Goal: Transaction & Acquisition: Purchase product/service

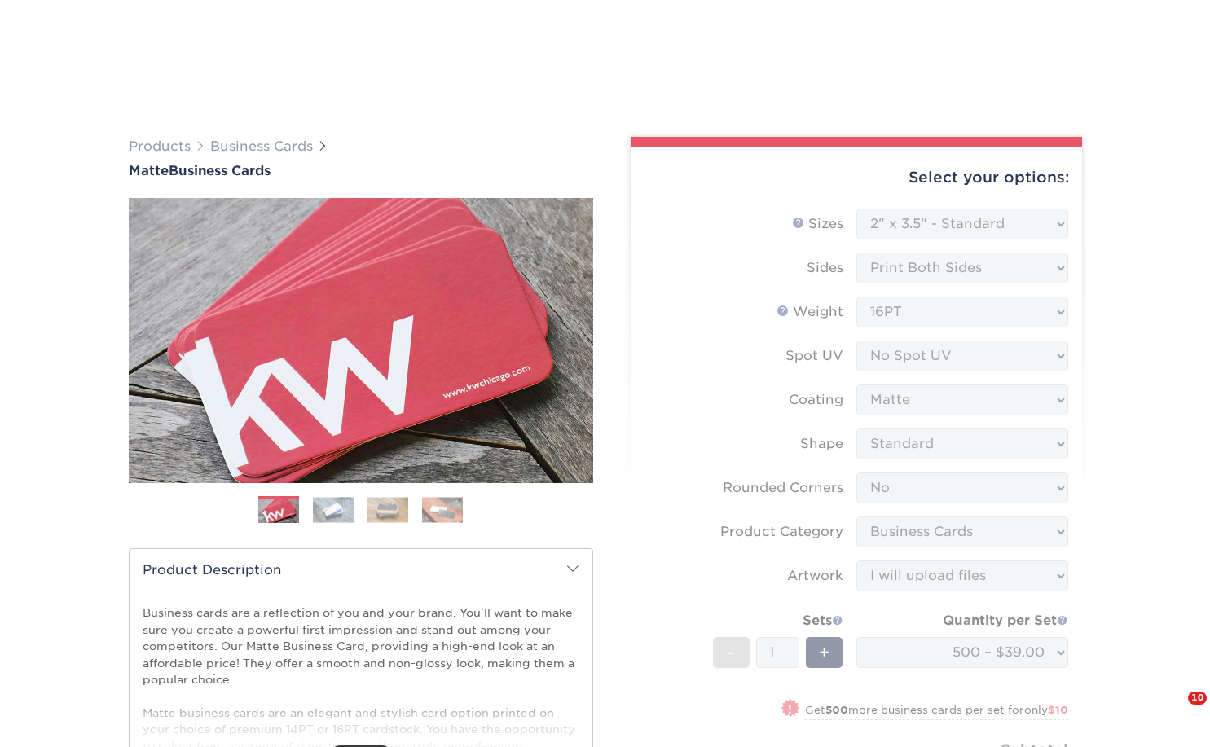
select select "2.00x3.50"
select select "0"
select select "3b5148f1-0588-4f88-a218-97bcfdce65c1"
select select "upload"
select select "500 – $39.00"
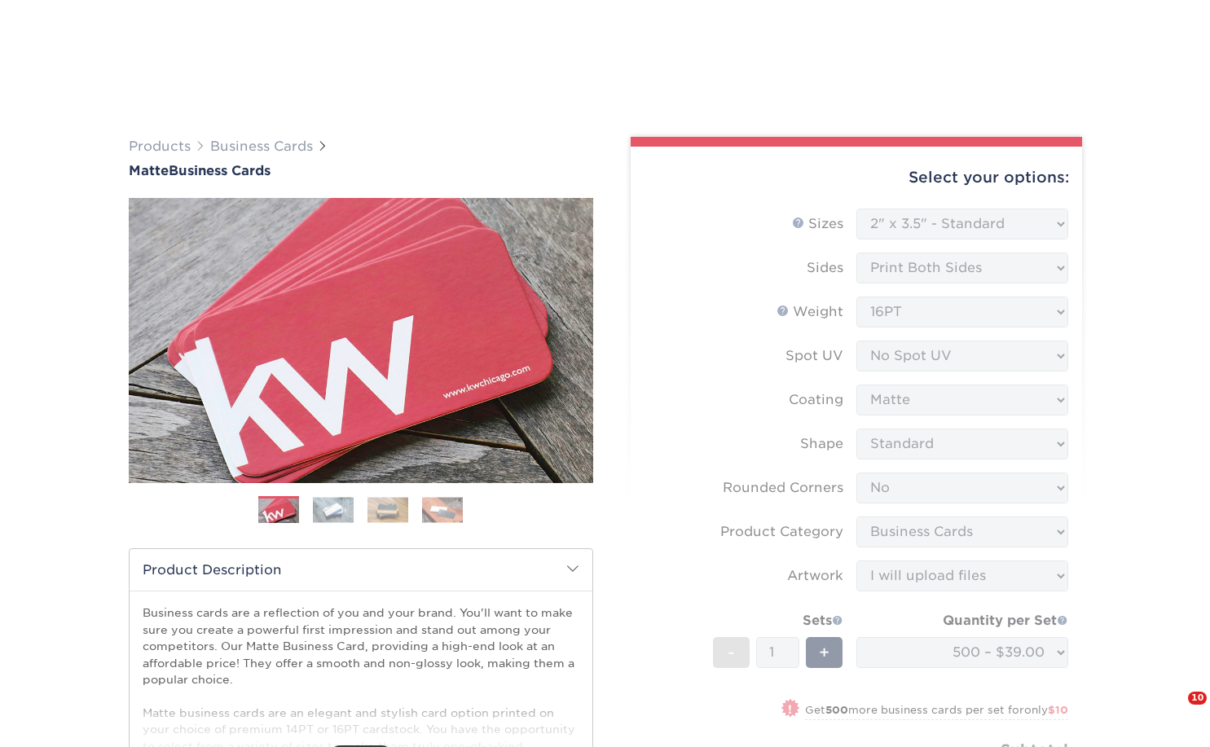
select select "b78ebb40-f3d8-446a-8df3-6de10c612245"
select select "206740"
select select "03"
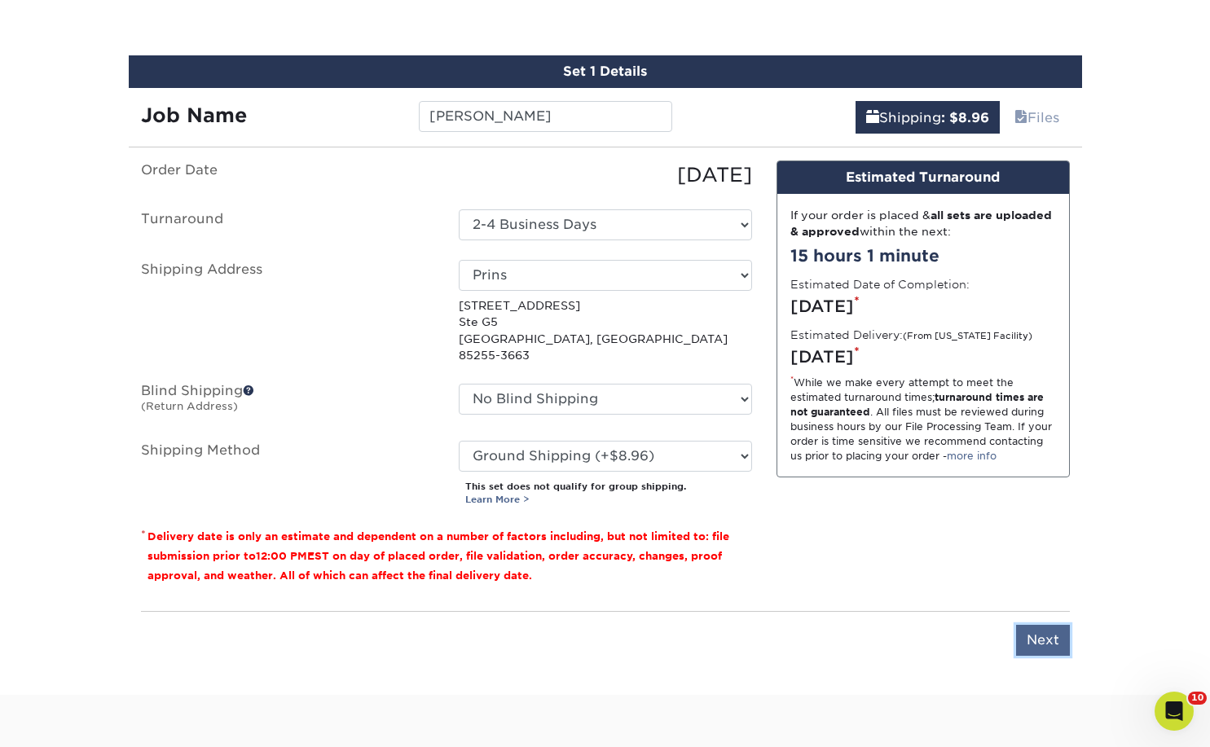
click at [1039, 631] on input "Next" at bounding box center [1043, 640] width 54 height 31
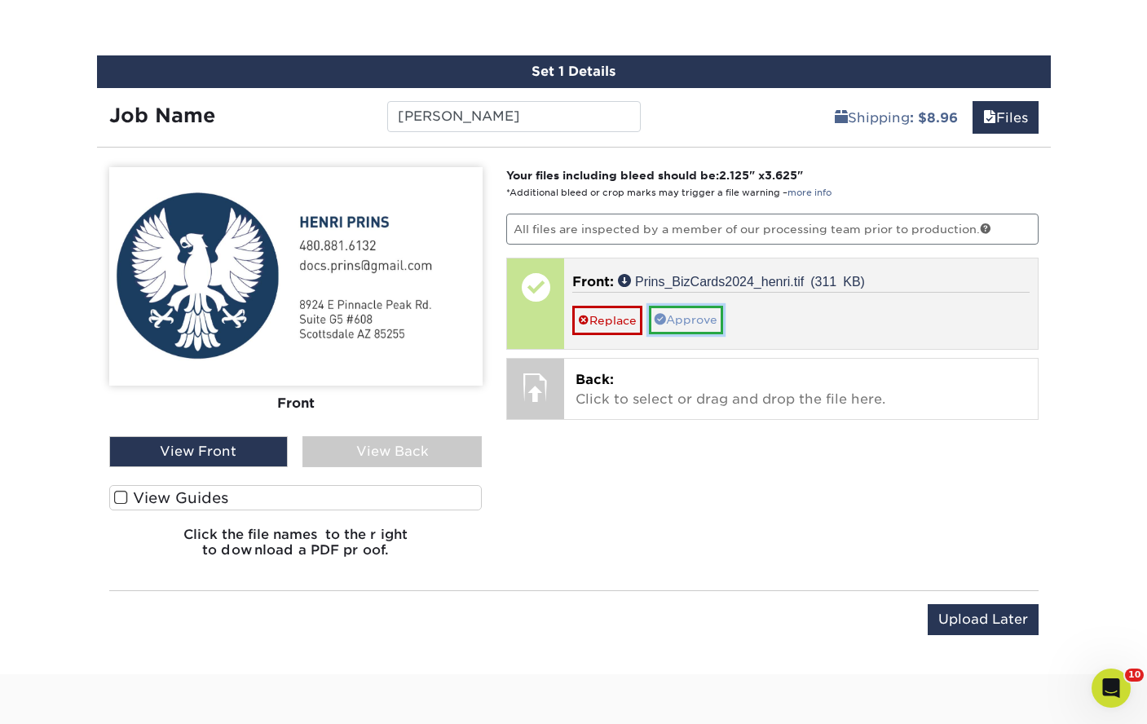
click at [683, 308] on link "Approve" at bounding box center [686, 320] width 74 height 28
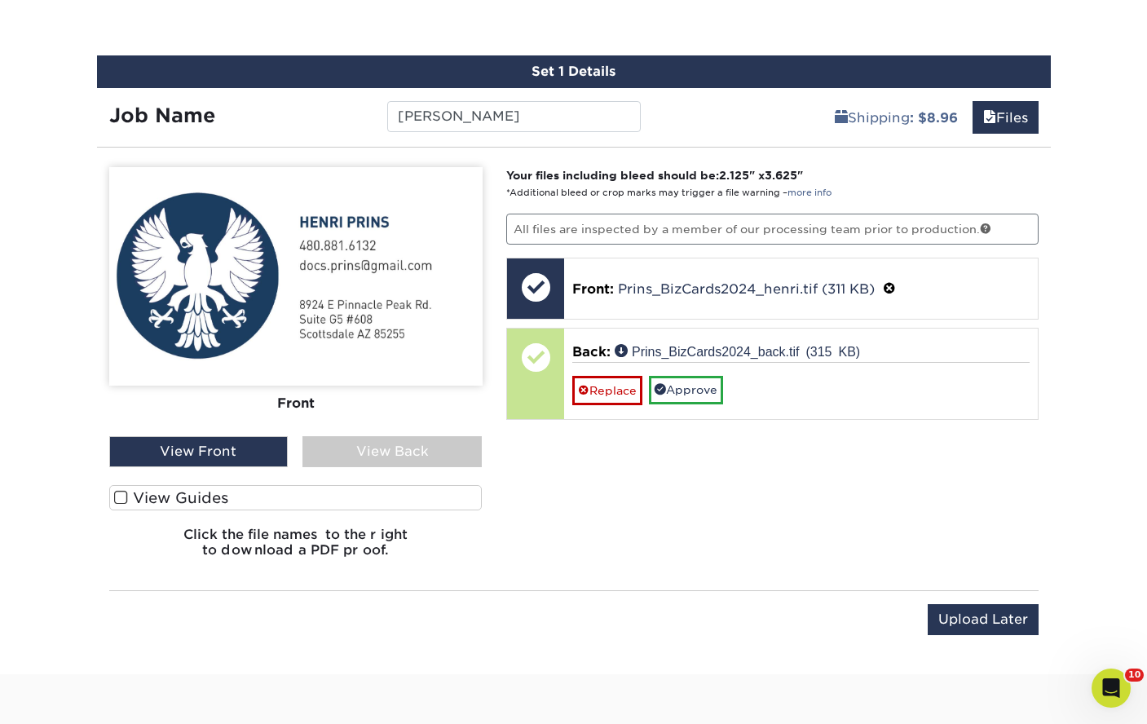
click at [415, 450] on div "View Back" at bounding box center [391, 451] width 179 height 31
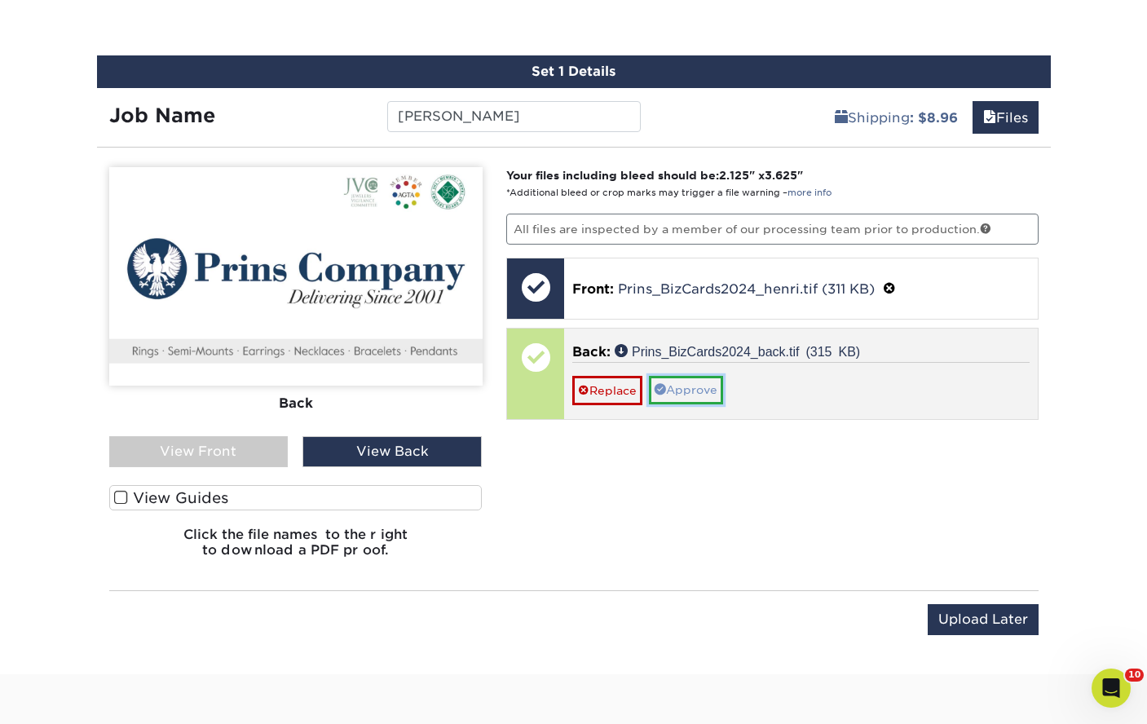
click at [676, 390] on link "Approve" at bounding box center [686, 390] width 74 height 28
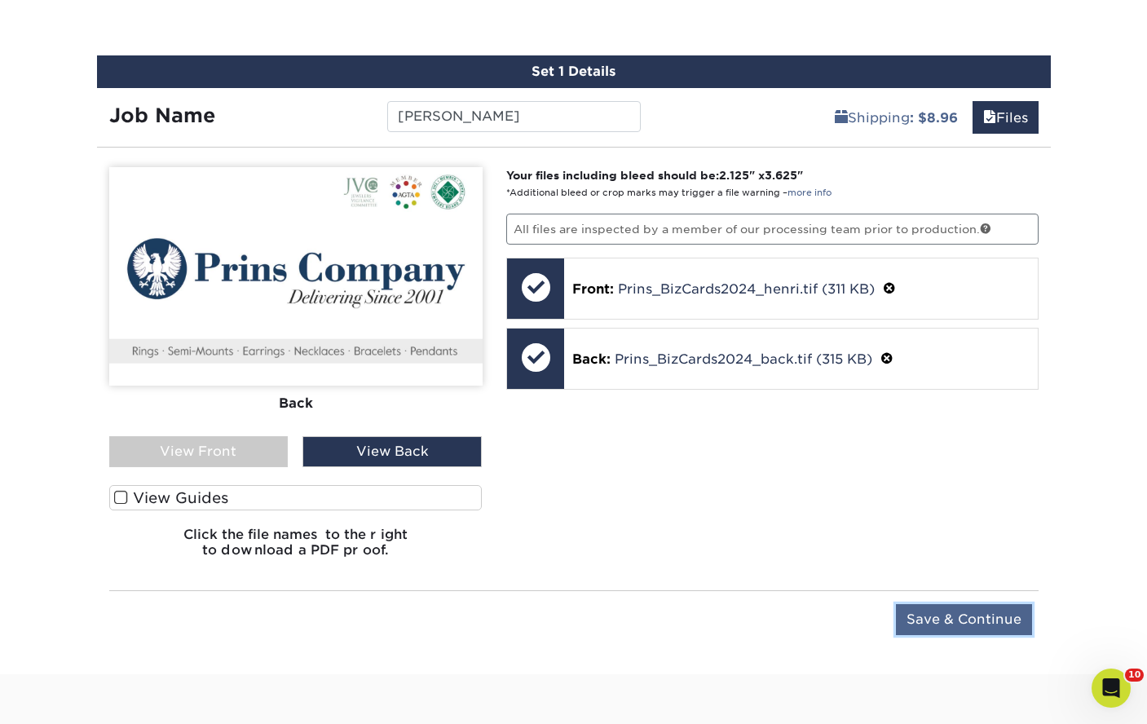
click at [939, 618] on input "Save & Continue" at bounding box center [964, 619] width 136 height 31
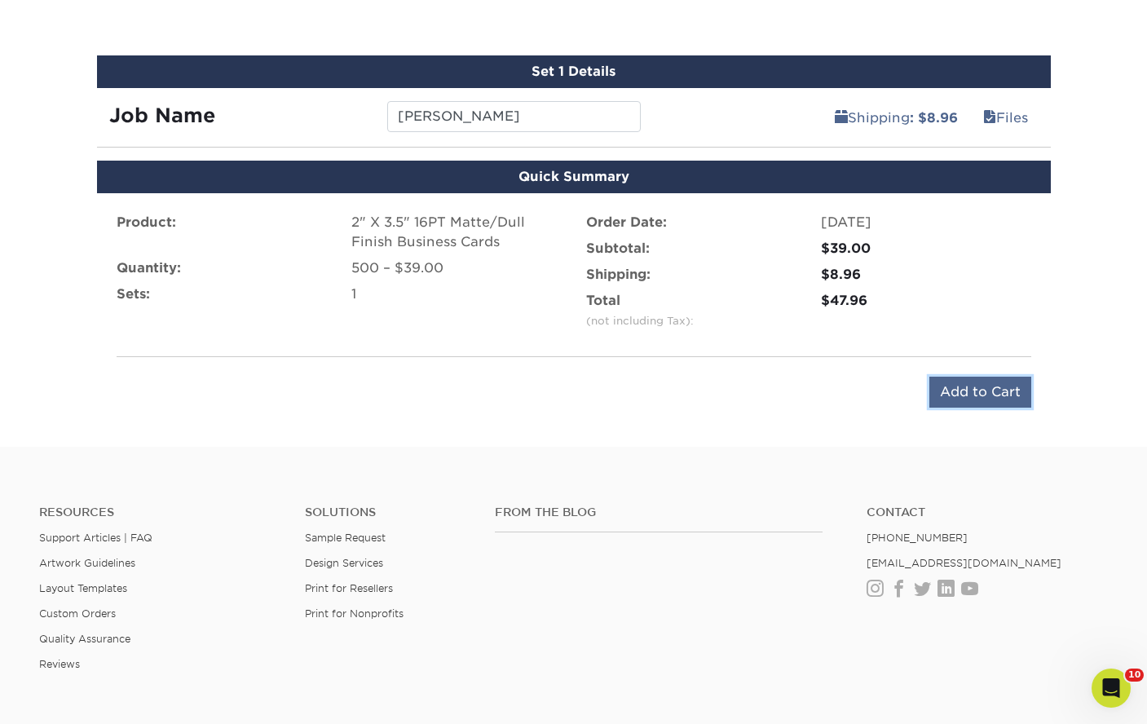
click at [1009, 398] on input "Add to Cart" at bounding box center [980, 392] width 102 height 31
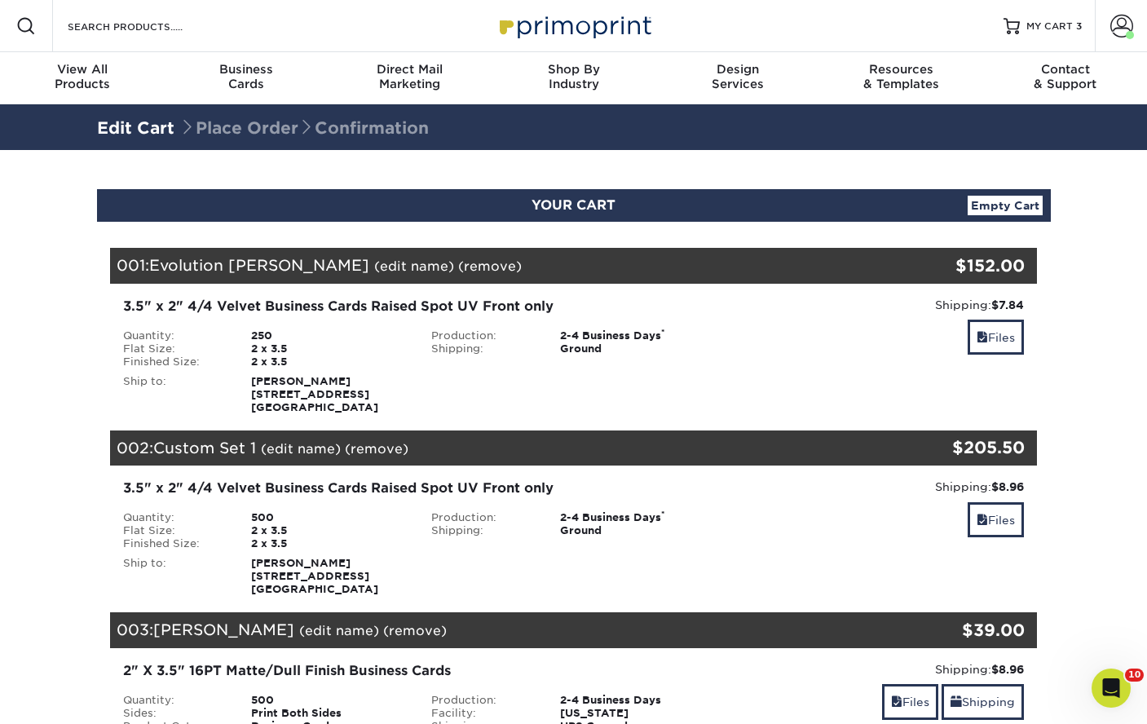
click at [458, 269] on link "(remove)" at bounding box center [490, 265] width 64 height 15
click at [780, 265] on link "Yes" at bounding box center [791, 265] width 23 height 15
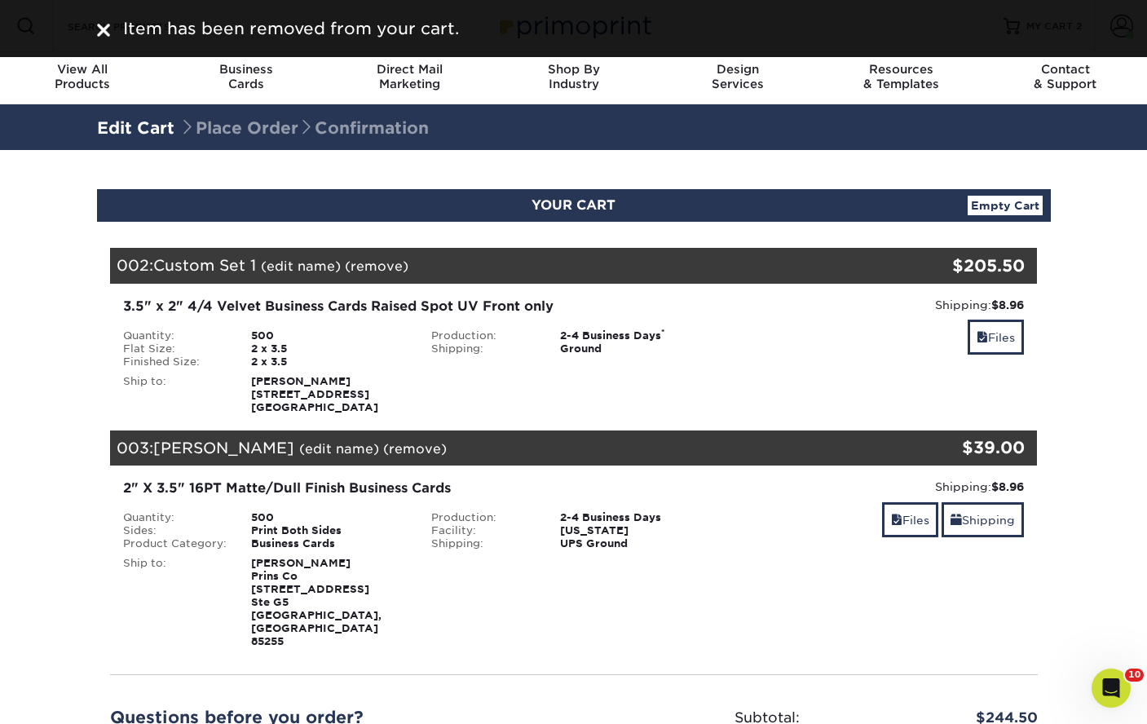
click at [376, 270] on link "(remove)" at bounding box center [377, 265] width 64 height 15
click at [677, 267] on link "Yes" at bounding box center [678, 265] width 23 height 15
